Goal: Transaction & Acquisition: Purchase product/service

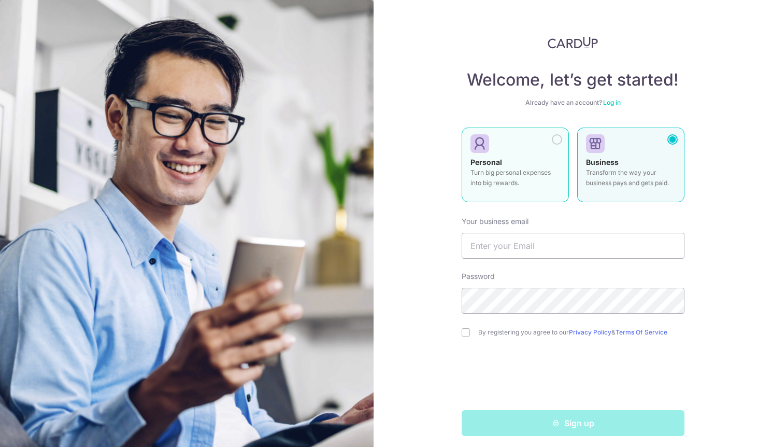
click at [526, 173] on p "Turn big personal expenses into big rewards." at bounding box center [516, 177] width 90 height 21
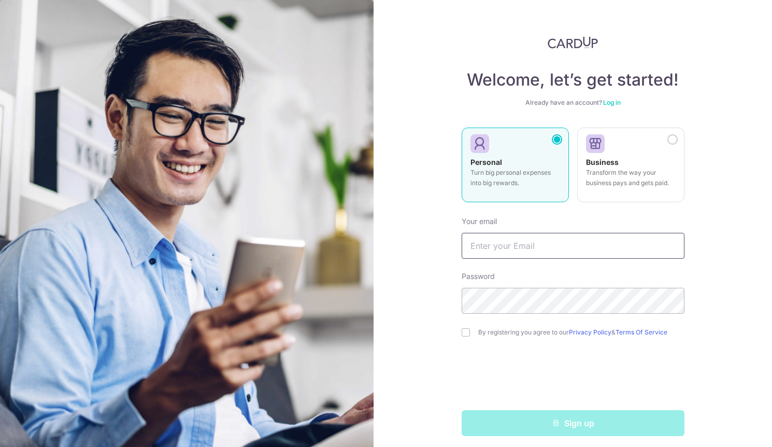
click at [514, 242] on input "text" at bounding box center [573, 246] width 223 height 26
type input "[EMAIL_ADDRESS][DOMAIN_NAME]"
click at [467, 332] on input "checkbox" at bounding box center [466, 332] width 8 height 8
checkbox input "true"
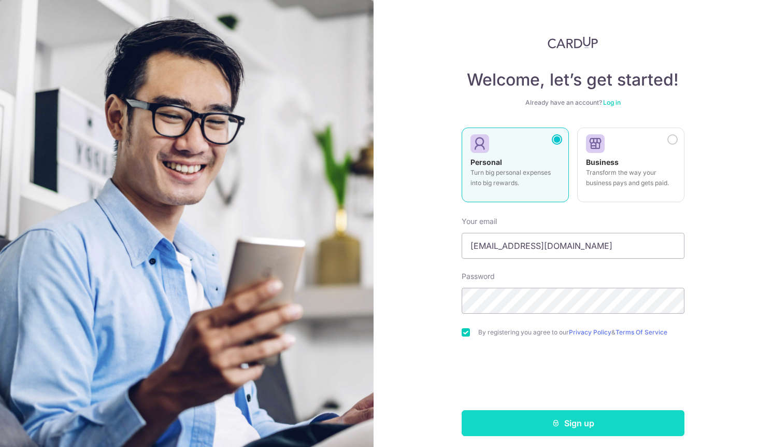
click at [560, 430] on button "Sign up" at bounding box center [573, 423] width 223 height 26
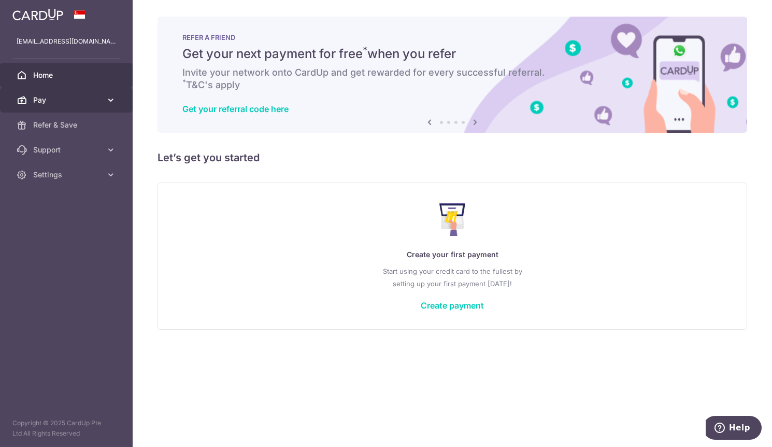
click at [111, 103] on icon at bounding box center [111, 100] width 10 height 10
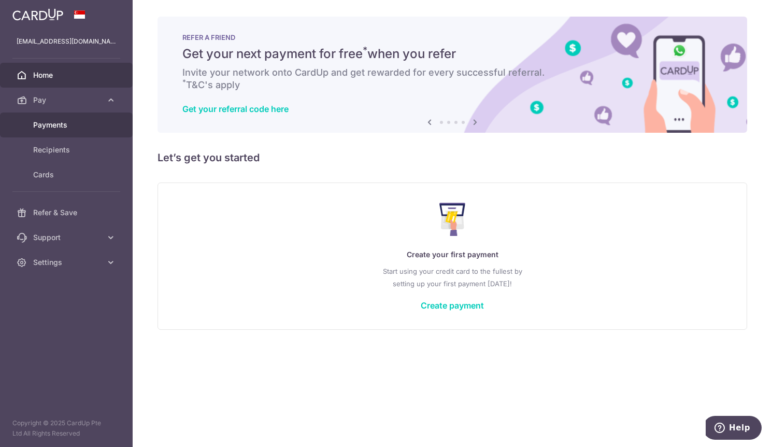
click at [66, 128] on span "Payments" at bounding box center [67, 125] width 68 height 10
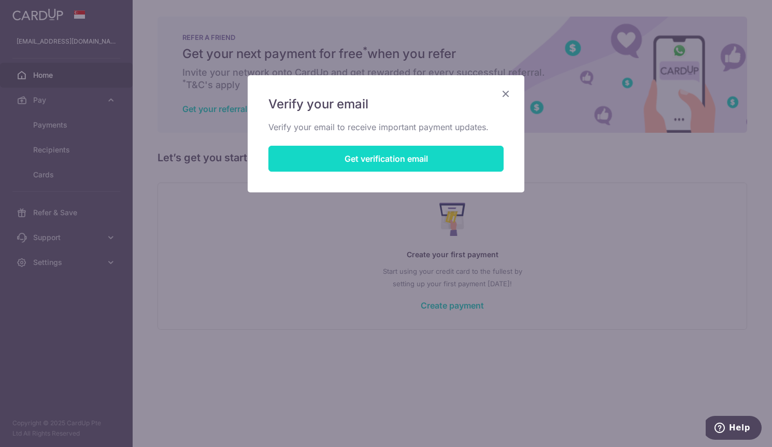
click at [424, 155] on button "Get verification email" at bounding box center [386, 159] width 235 height 26
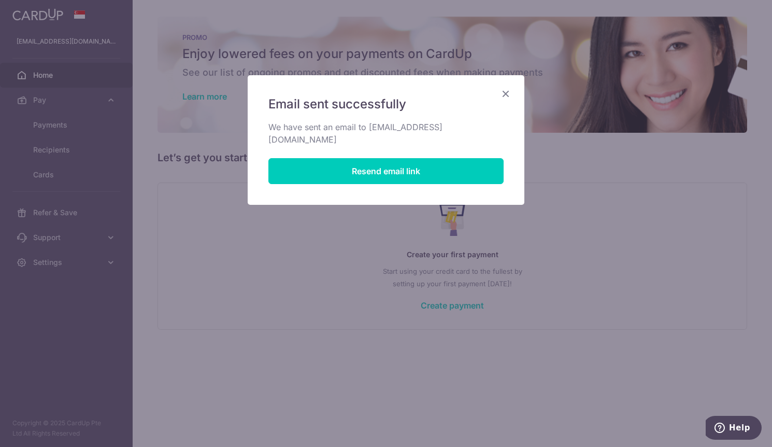
click at [504, 87] on icon "Close" at bounding box center [506, 93] width 12 height 13
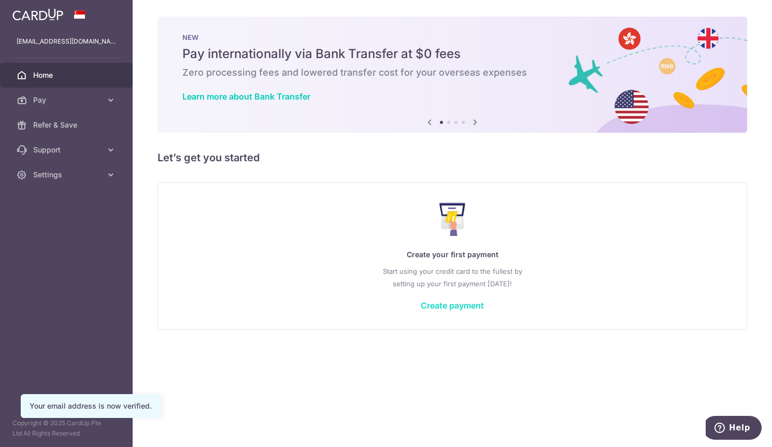
click at [438, 306] on link "Create payment" at bounding box center [452, 305] width 63 height 10
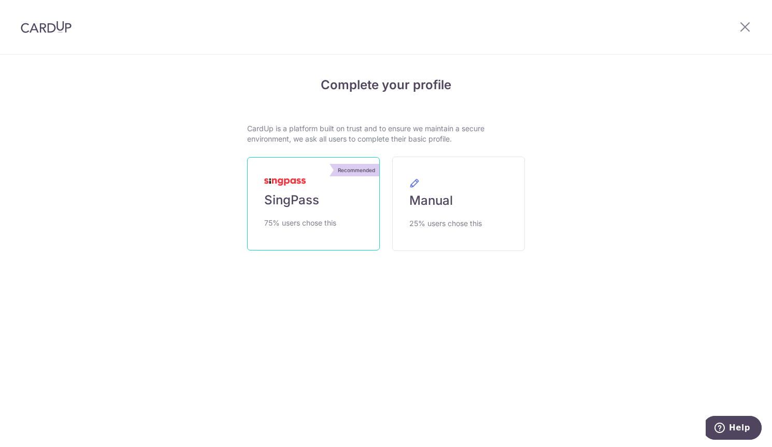
click at [340, 227] on link "Recommended SingPass 75% users chose this" at bounding box center [313, 203] width 133 height 93
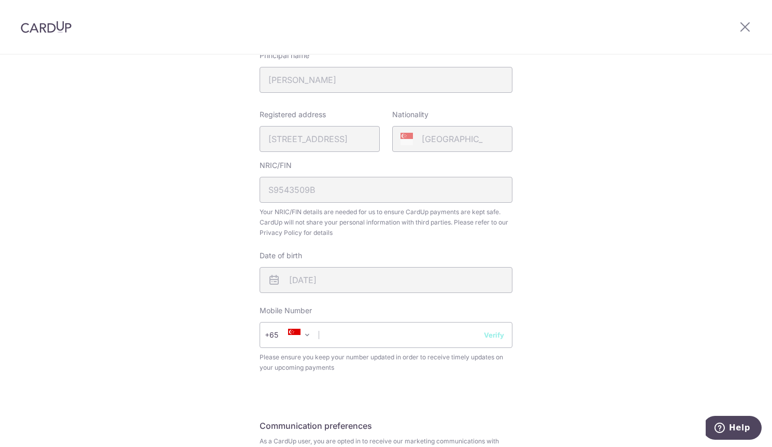
scroll to position [206, 0]
click at [388, 332] on input "text" at bounding box center [386, 334] width 253 height 26
click at [485, 339] on input "98509564" at bounding box center [386, 334] width 253 height 26
click at [497, 340] on input "98509564" at bounding box center [386, 334] width 253 height 26
type input "98509564"
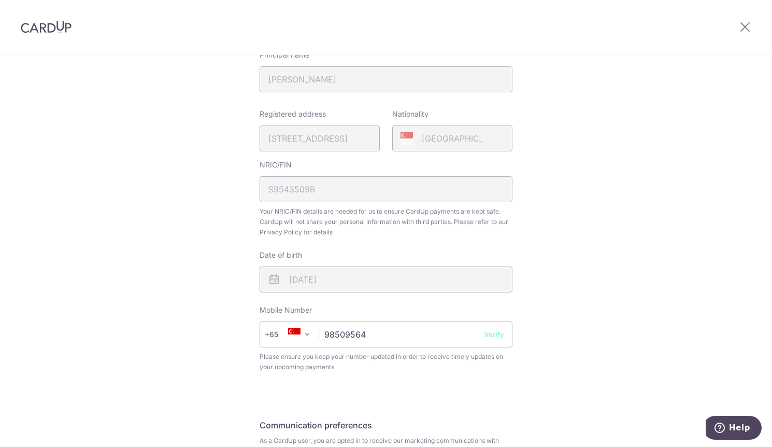
click at [494, 333] on button "Verify" at bounding box center [494, 334] width 20 height 10
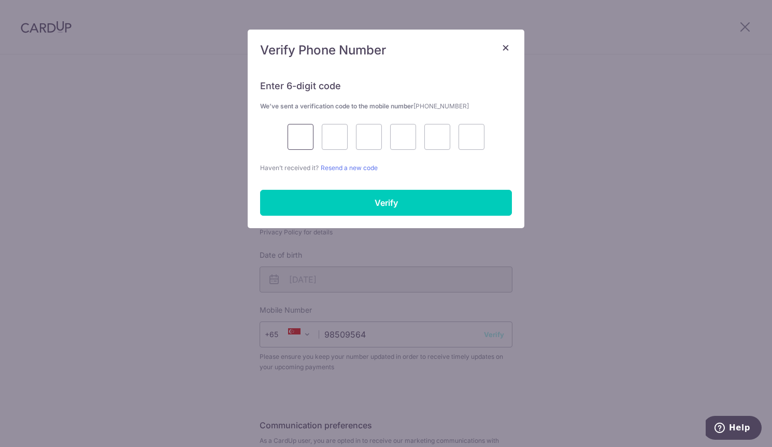
click at [298, 139] on input "text" at bounding box center [301, 137] width 26 height 26
type input "3"
type input "5"
type input "2"
type input "4"
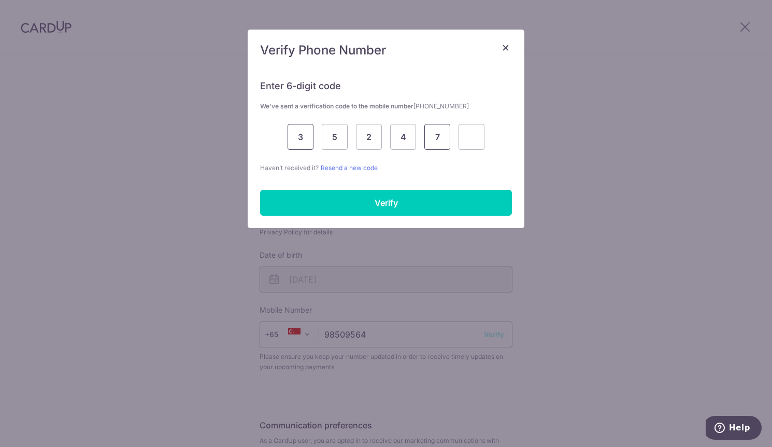
type input "7"
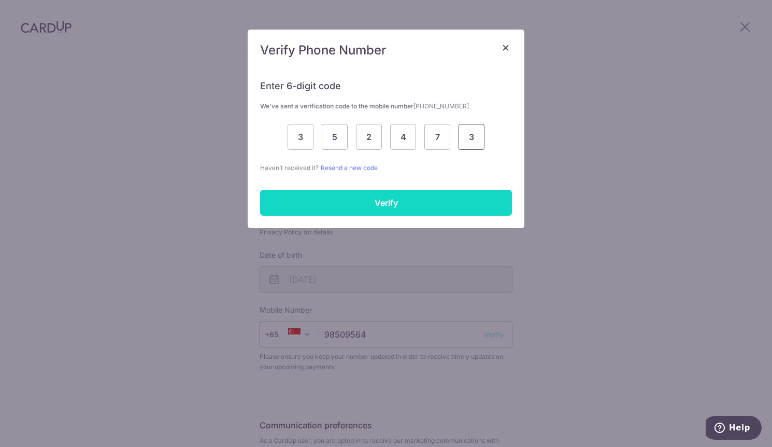
type input "3"
click at [432, 204] on input "Verify" at bounding box center [386, 203] width 252 height 26
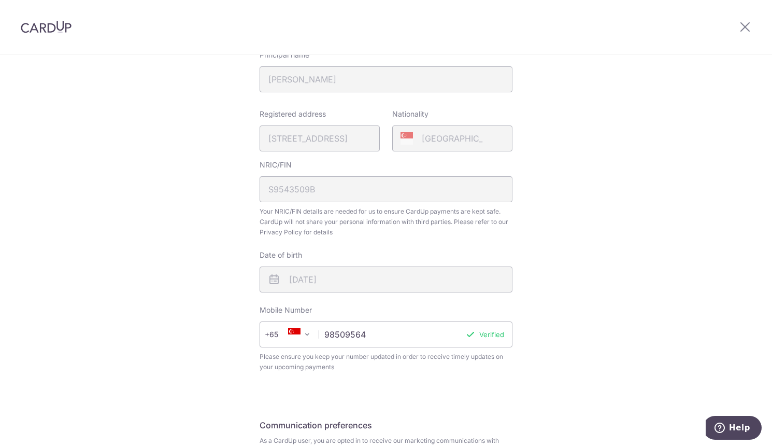
scroll to position [320, 0]
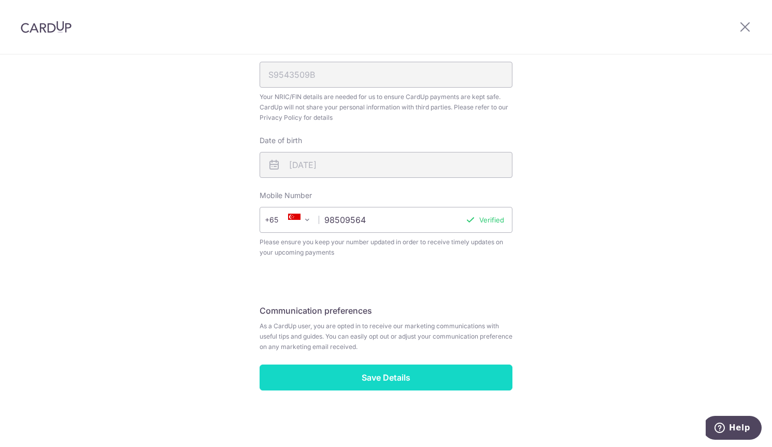
click at [492, 374] on input "Save Details" at bounding box center [386, 377] width 253 height 26
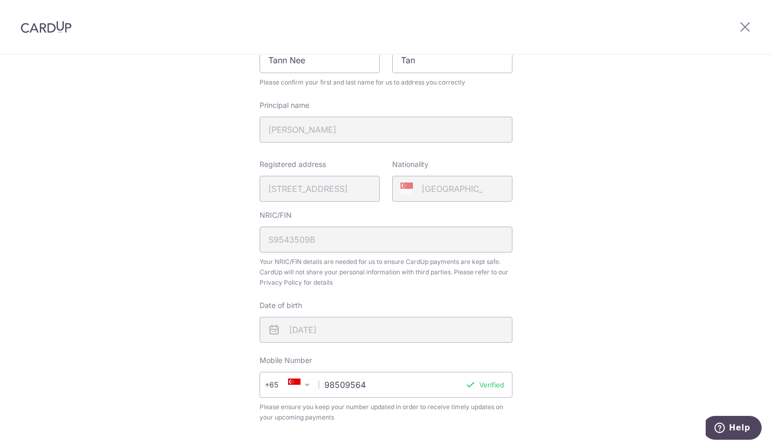
scroll to position [157, 0]
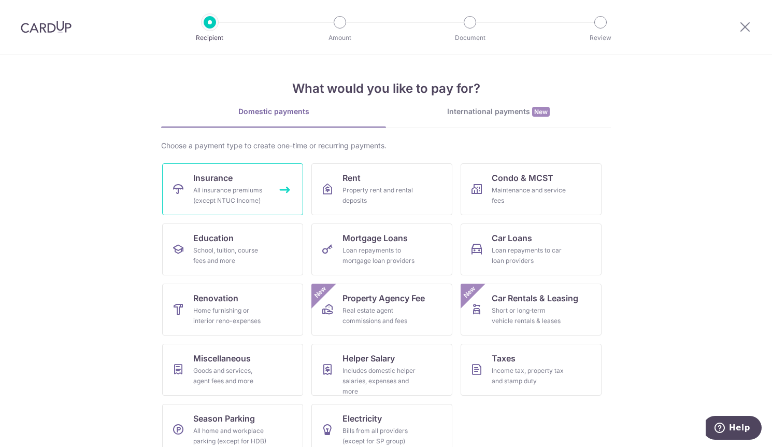
click at [231, 192] on div "All insurance premiums (except NTUC Income)" at bounding box center [230, 195] width 75 height 21
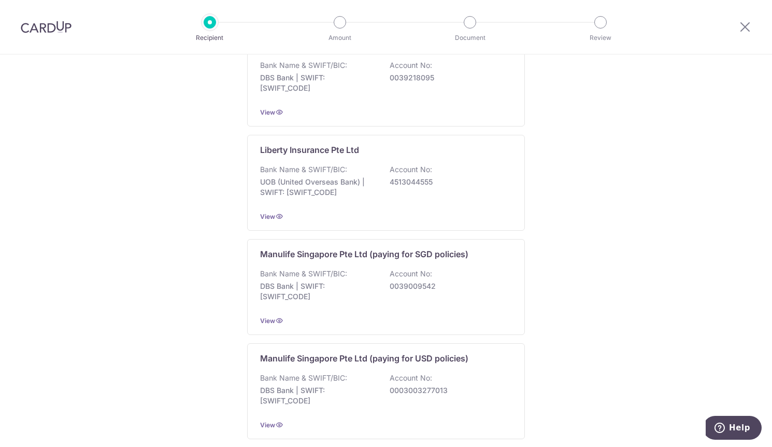
scroll to position [963, 0]
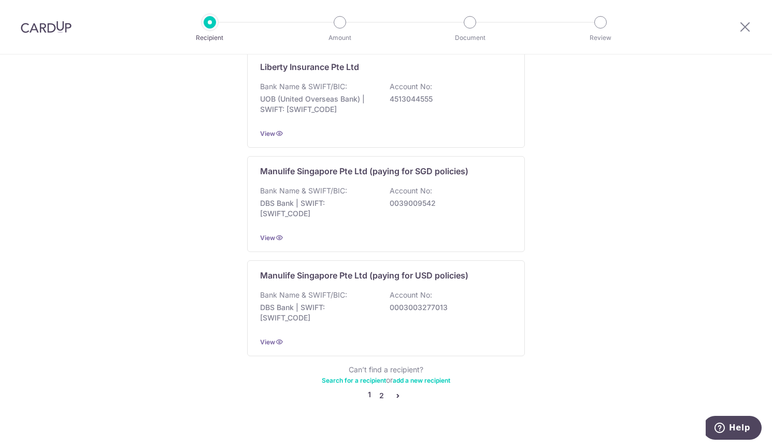
click at [378, 389] on link "2" at bounding box center [381, 395] width 12 height 12
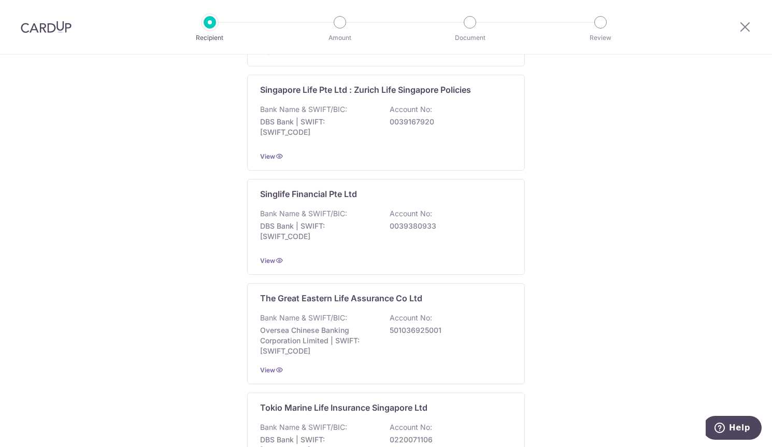
scroll to position [968, 0]
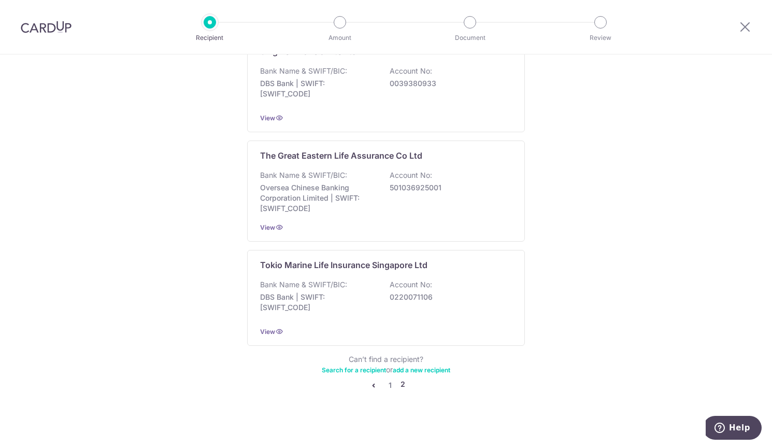
click at [370, 381] on icon "pager" at bounding box center [374, 385] width 8 height 8
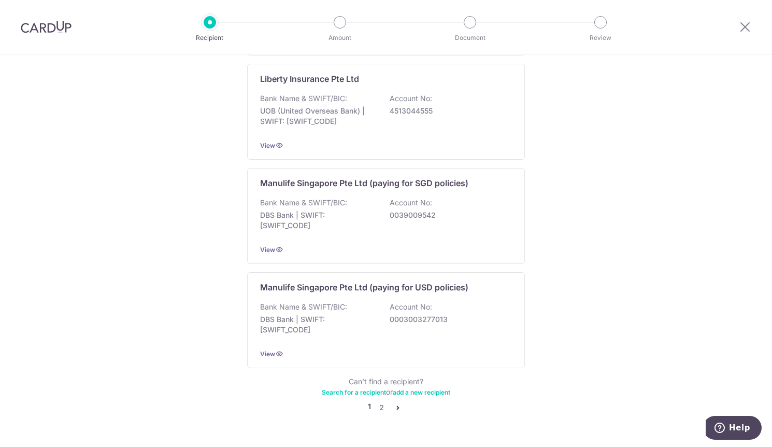
scroll to position [963, 0]
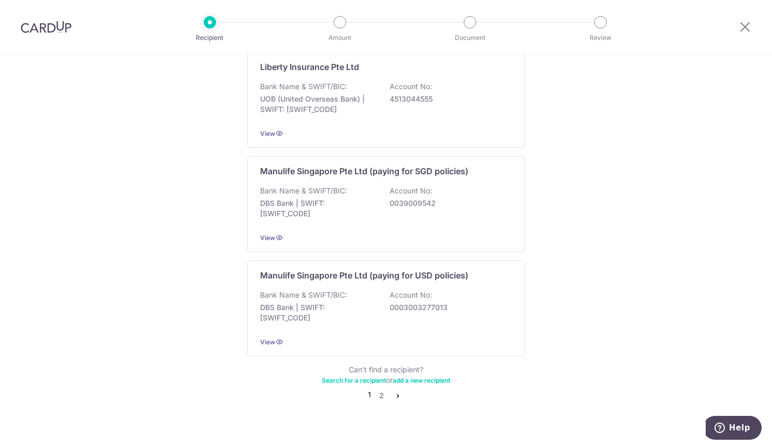
click at [368, 389] on li "1" at bounding box center [369, 395] width 3 height 12
click at [361, 376] on link "Search for a recipient" at bounding box center [354, 380] width 64 height 8
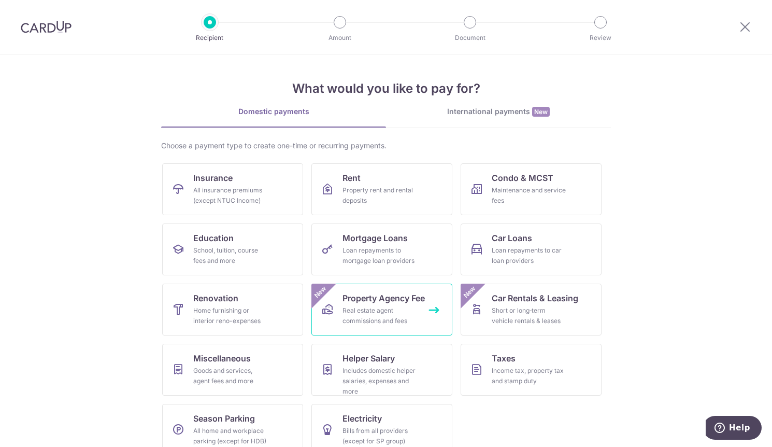
scroll to position [17, 0]
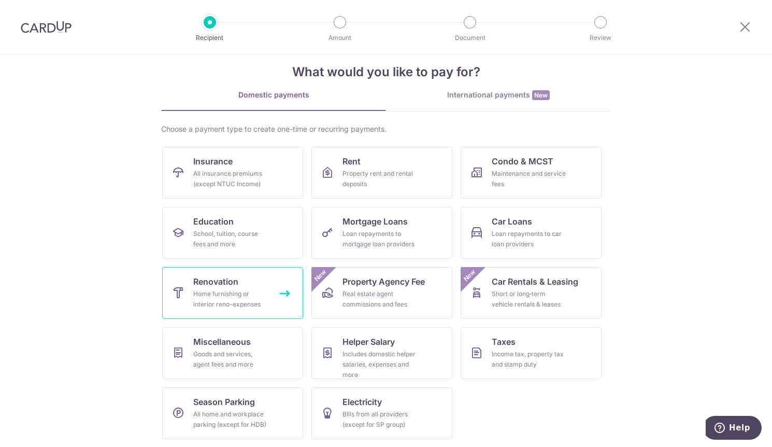
click at [255, 289] on div "Home furnishing or interior reno-expenses" at bounding box center [230, 299] width 75 height 21
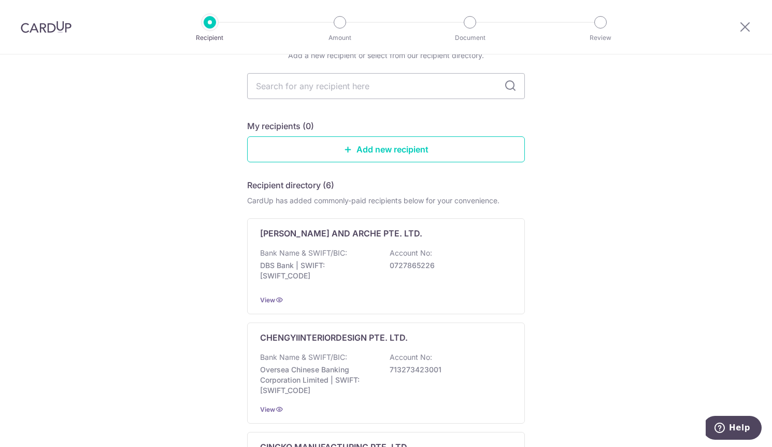
scroll to position [7, 0]
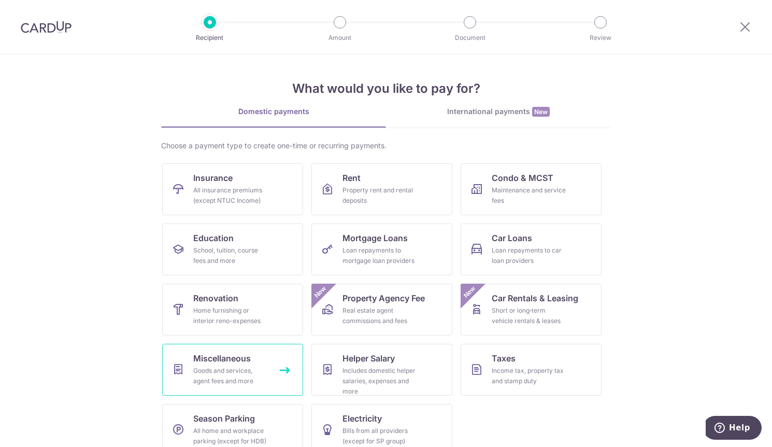
scroll to position [17, 0]
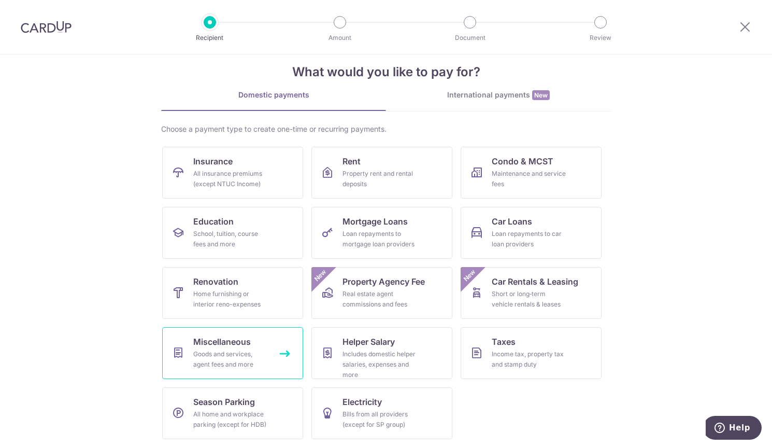
click at [271, 359] on link "Miscellaneous Goods and services, agent fees and more" at bounding box center [232, 353] width 141 height 52
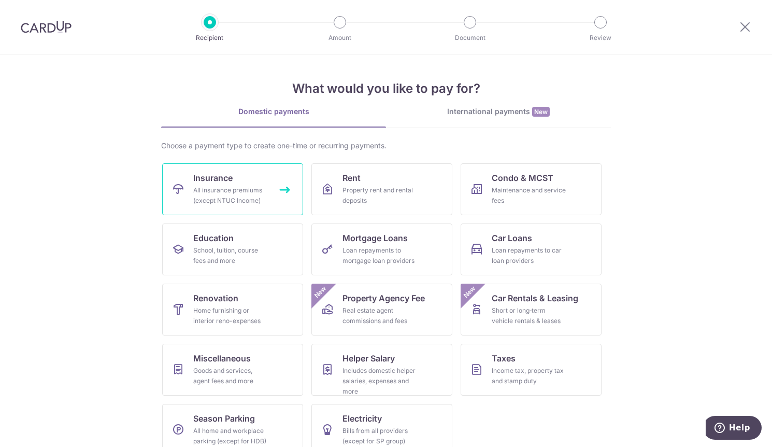
click at [199, 187] on div "All insurance premiums (except NTUC Income)" at bounding box center [230, 195] width 75 height 21
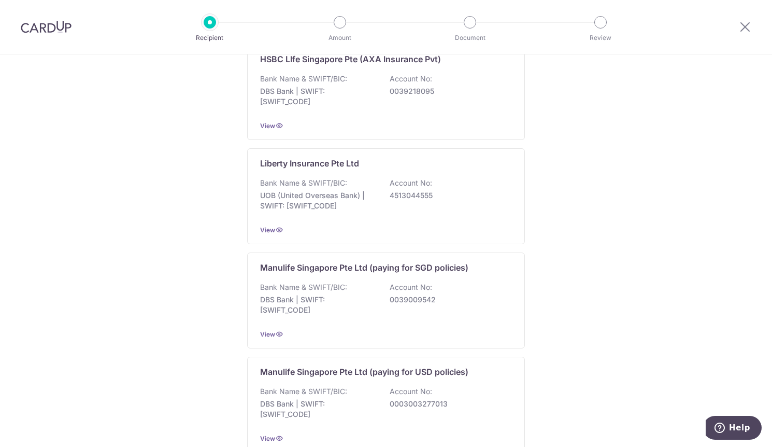
scroll to position [963, 0]
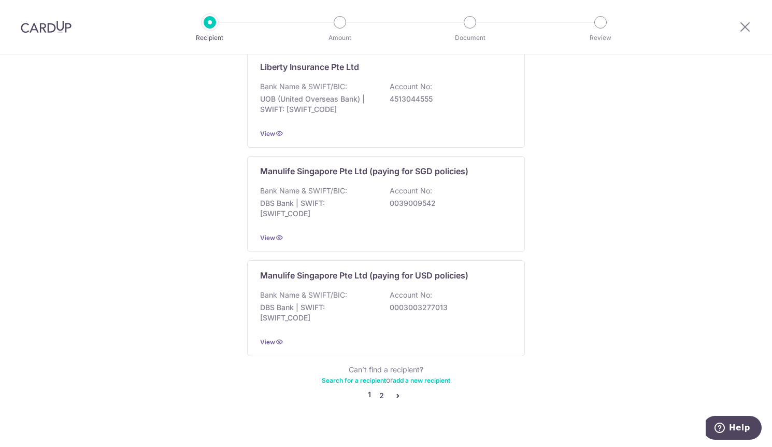
click at [381, 389] on link "2" at bounding box center [381, 395] width 12 height 12
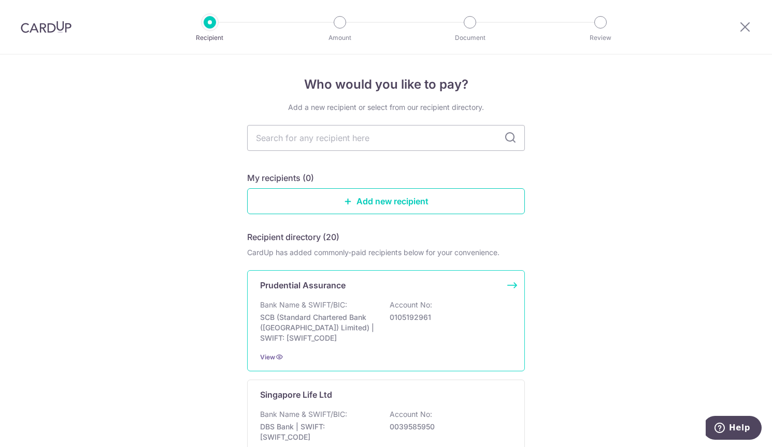
click at [309, 301] on p "Bank Name & SWIFT/BIC:" at bounding box center [303, 305] width 87 height 10
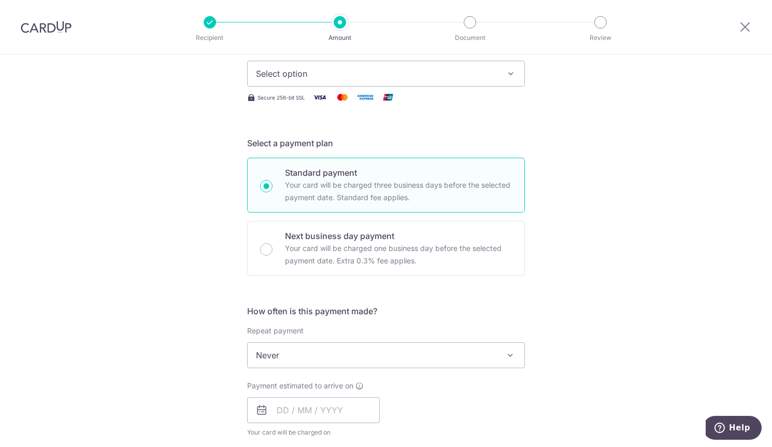
scroll to position [151, 0]
click at [475, 360] on span "Never" at bounding box center [386, 354] width 277 height 25
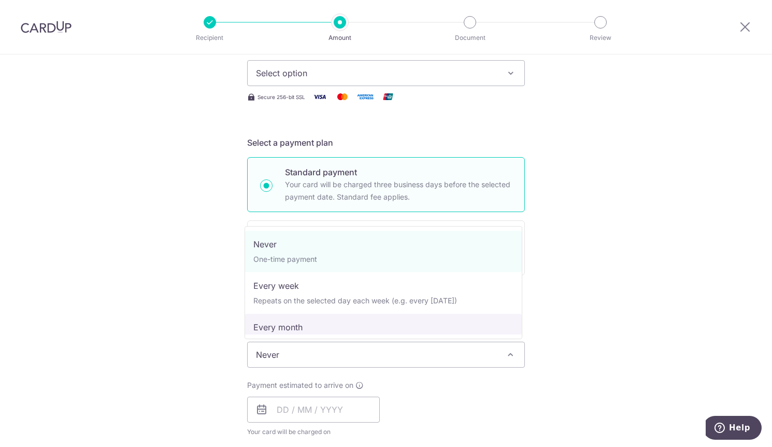
select select "3"
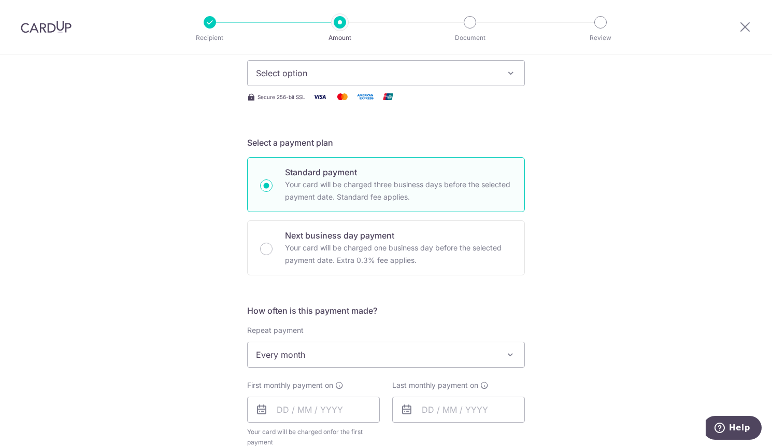
click at [620, 287] on div "Tell us more about your payment Enter payment amount SGD Select Card Select opt…" at bounding box center [386, 377] width 772 height 948
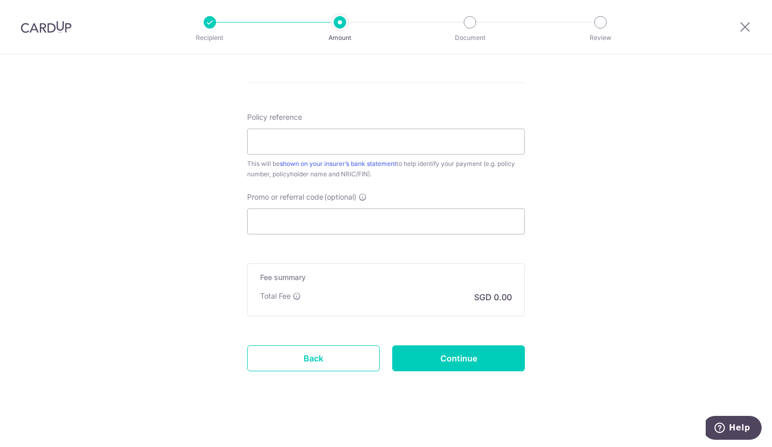
scroll to position [0, 0]
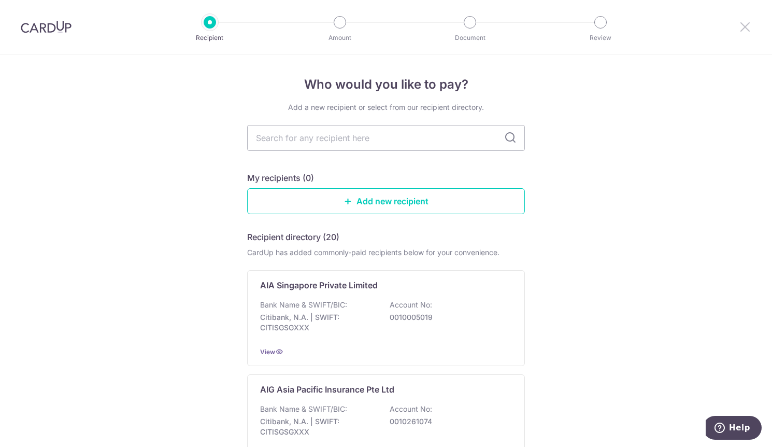
click at [741, 28] on icon at bounding box center [745, 26] width 12 height 13
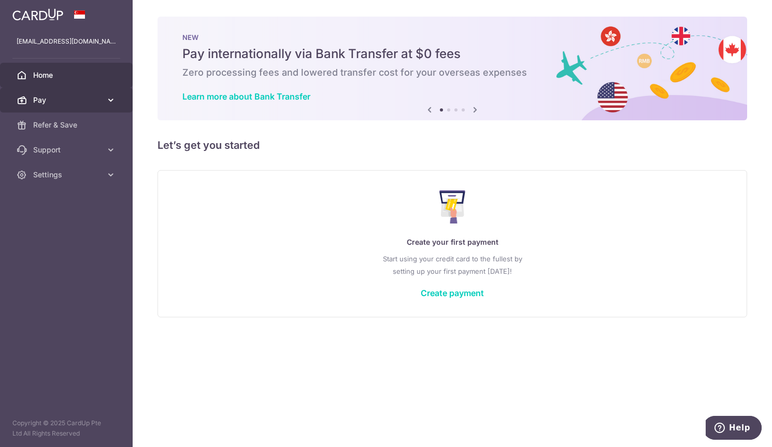
click at [108, 102] on icon at bounding box center [111, 100] width 10 height 10
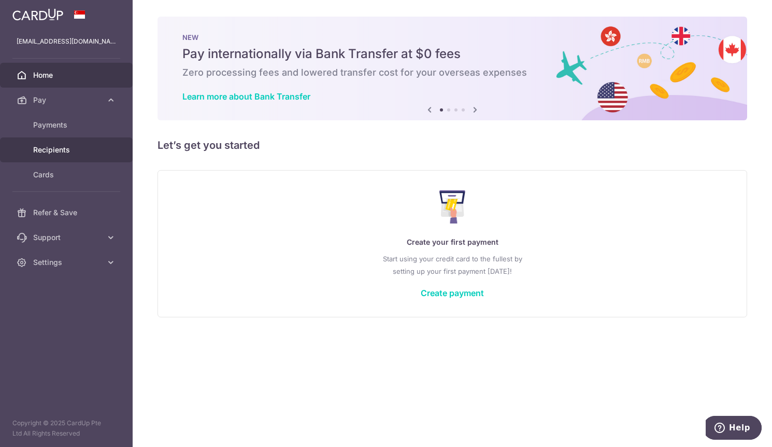
click at [59, 151] on span "Recipients" at bounding box center [67, 150] width 68 height 10
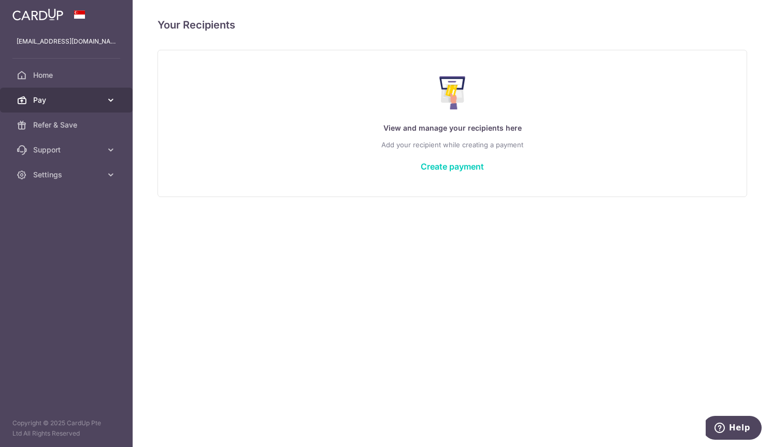
click at [114, 100] on icon at bounding box center [111, 100] width 10 height 10
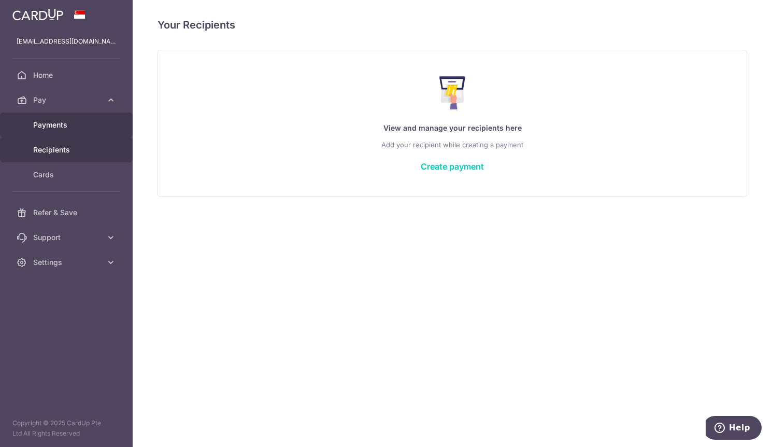
click at [82, 129] on span "Payments" at bounding box center [67, 125] width 68 height 10
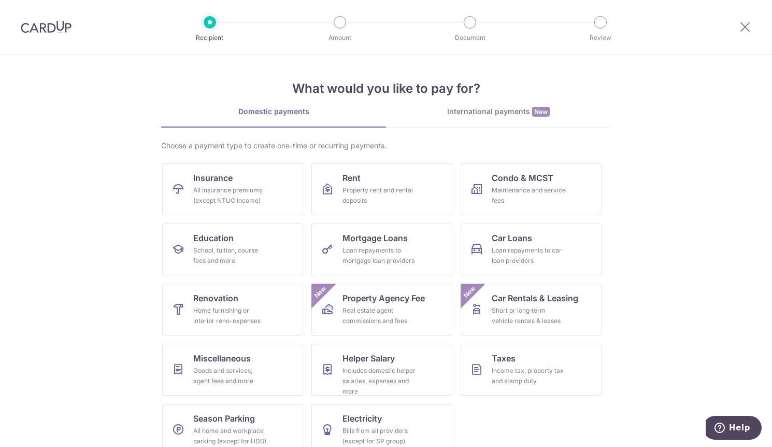
scroll to position [17, 0]
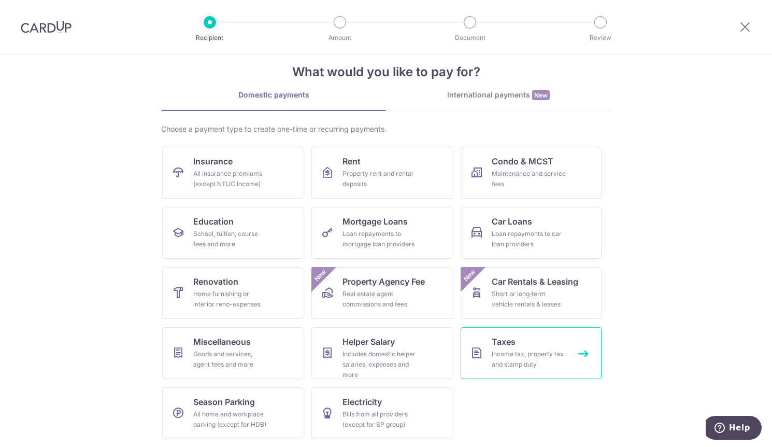
click at [539, 357] on div "Income tax, property tax and stamp duty" at bounding box center [529, 359] width 75 height 21
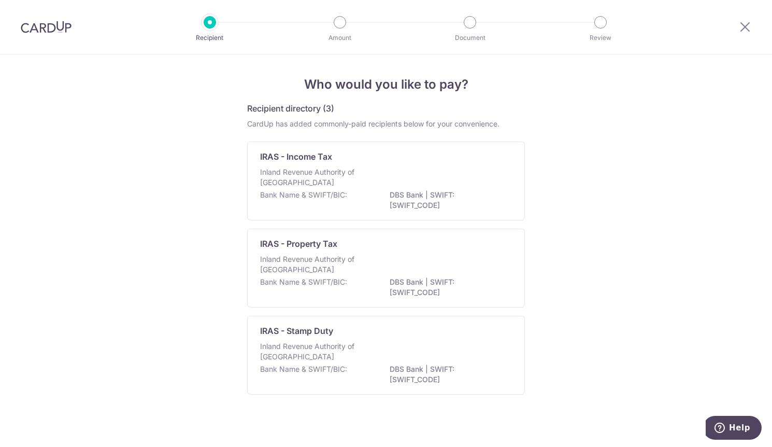
click at [738, 31] on div at bounding box center [746, 27] width 54 height 54
click at [750, 26] on icon at bounding box center [745, 26] width 12 height 13
